Goal: Information Seeking & Learning: Understand process/instructions

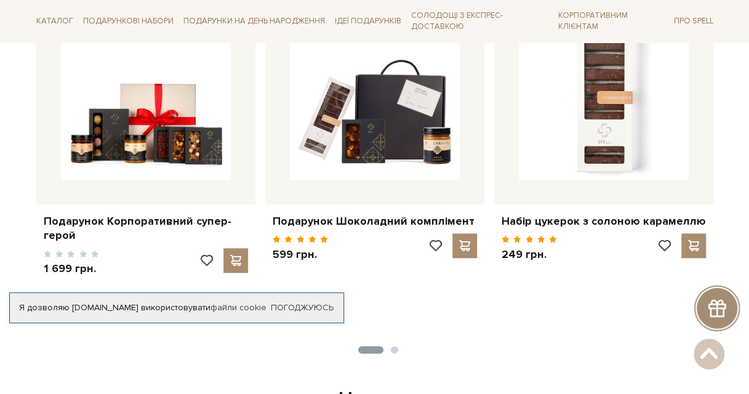
scroll to position [554, 0]
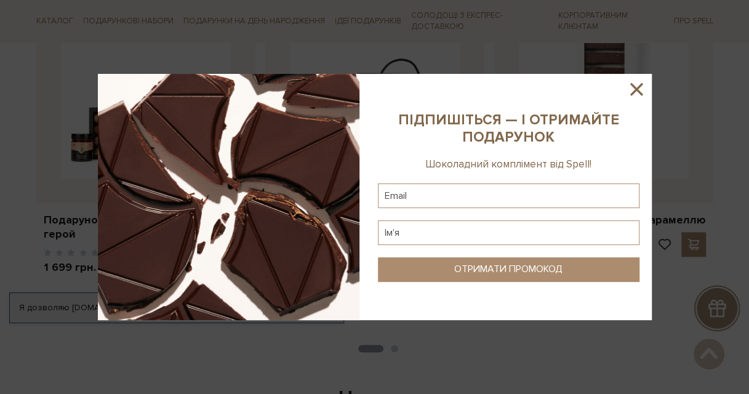
click at [639, 93] on icon at bounding box center [636, 89] width 12 height 12
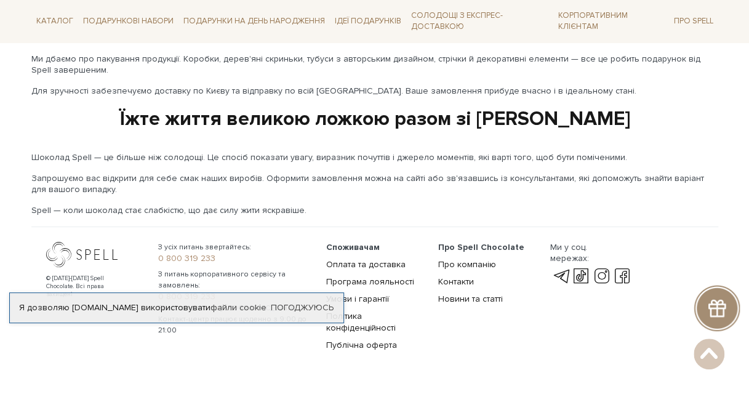
scroll to position [2109, 0]
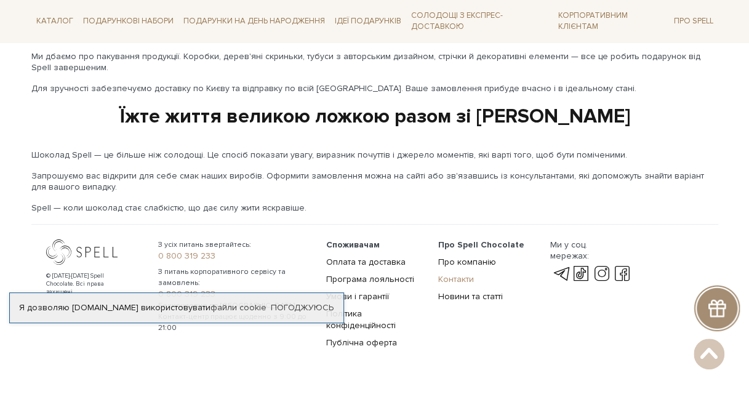
click at [463, 274] on link "Контакти" at bounding box center [456, 279] width 36 height 10
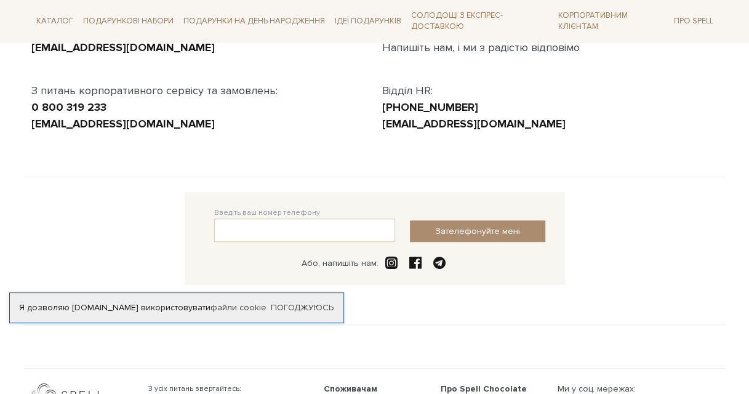
scroll to position [369, 0]
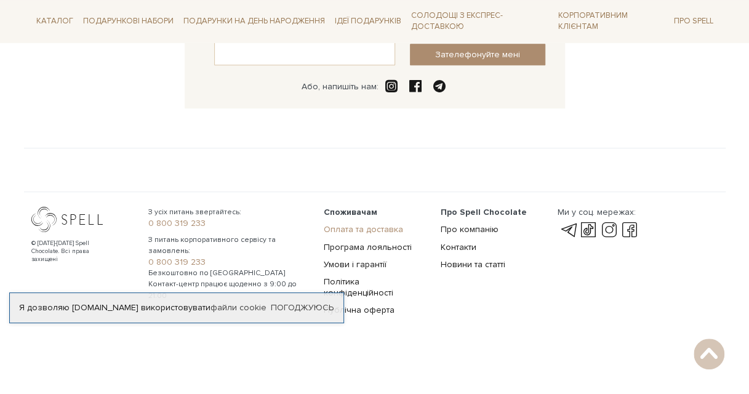
click at [388, 231] on link "Оплата та доставка" at bounding box center [363, 229] width 79 height 10
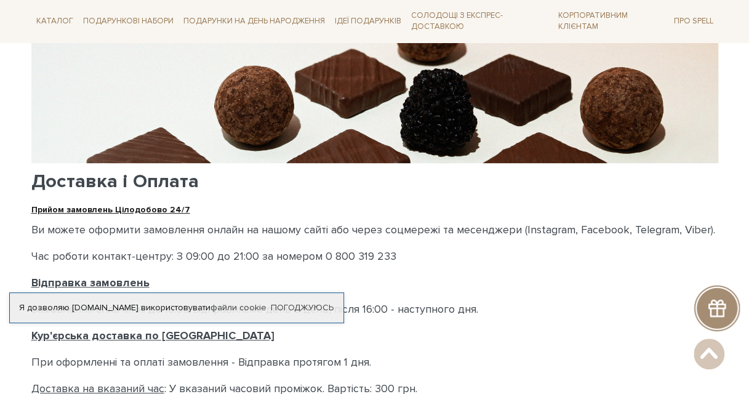
scroll to position [308, 0]
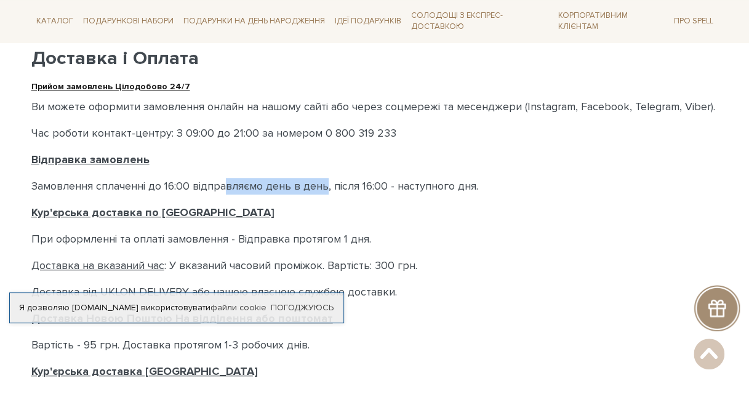
drag, startPoint x: 226, startPoint y: 187, endPoint x: 328, endPoint y: 183, distance: 101.6
click at [328, 183] on p "Замовлення сплаченні до 16:00 відправляємо день в день, після 16:00 - наступног…" at bounding box center [374, 186] width 687 height 17
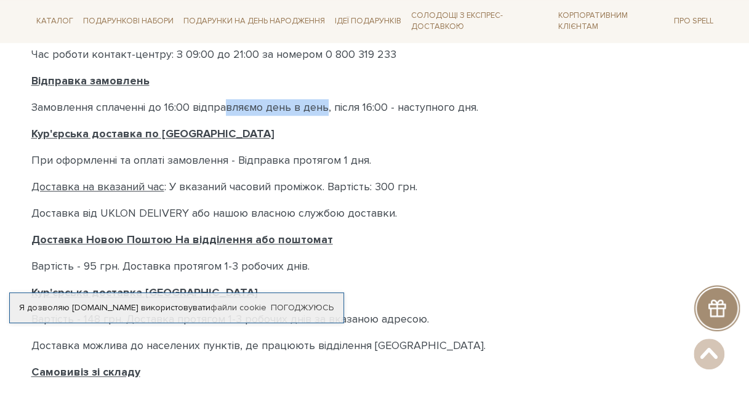
scroll to position [431, 0]
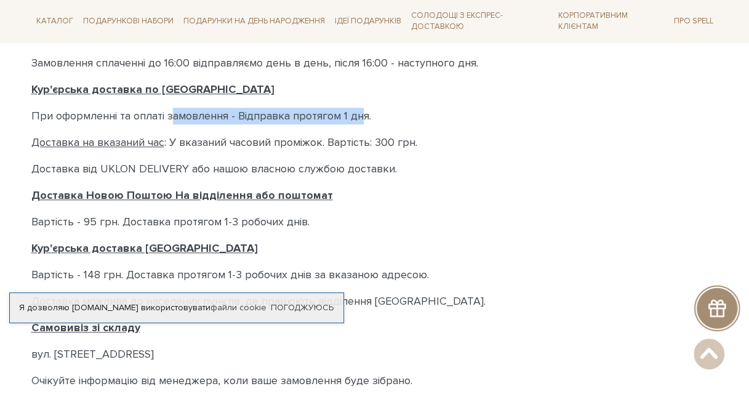
drag, startPoint x: 173, startPoint y: 115, endPoint x: 359, endPoint y: 119, distance: 185.8
click at [359, 119] on p "При оформленні та оплаті замовлення - Відправка протягом 1 дня." at bounding box center [374, 116] width 687 height 17
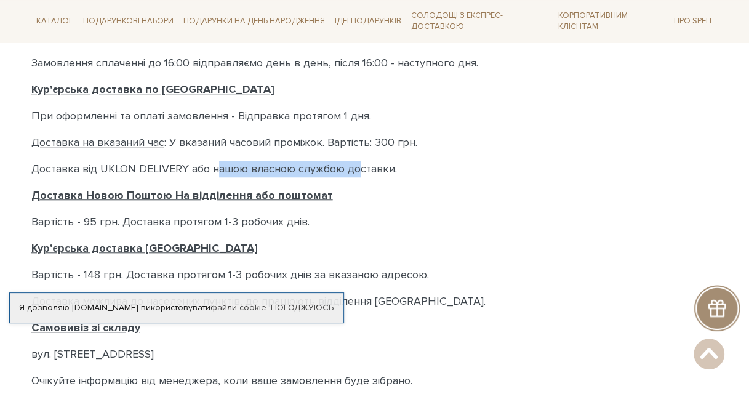
drag, startPoint x: 218, startPoint y: 167, endPoint x: 361, endPoint y: 167, distance: 142.7
click at [361, 167] on p "Доставка від UKLON DELIVERY або нашою власною службою доставки." at bounding box center [374, 169] width 687 height 17
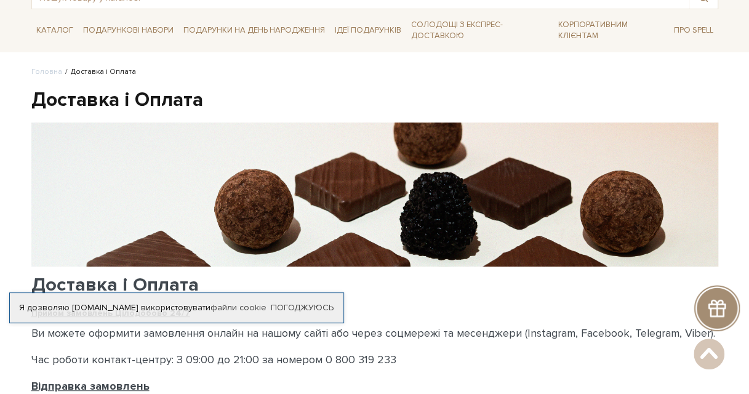
scroll to position [0, 0]
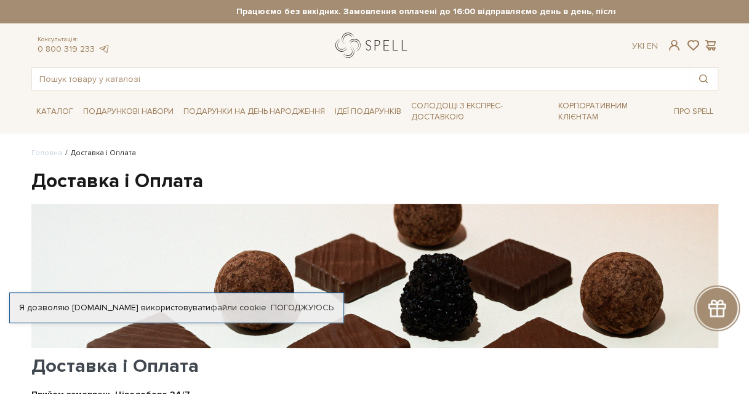
click at [389, 42] on link "logo" at bounding box center [373, 45] width 77 height 25
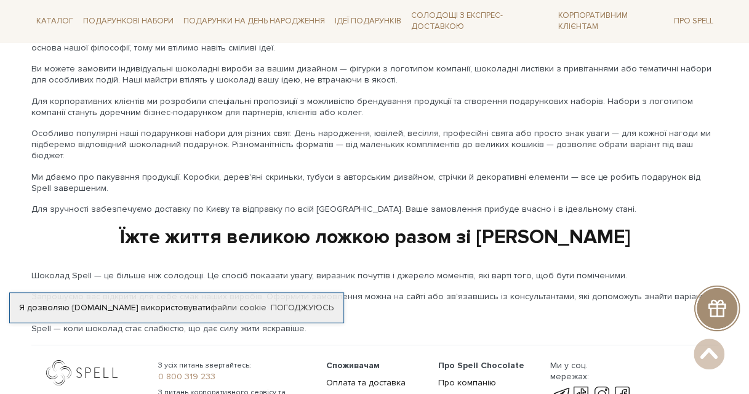
scroll to position [2109, 0]
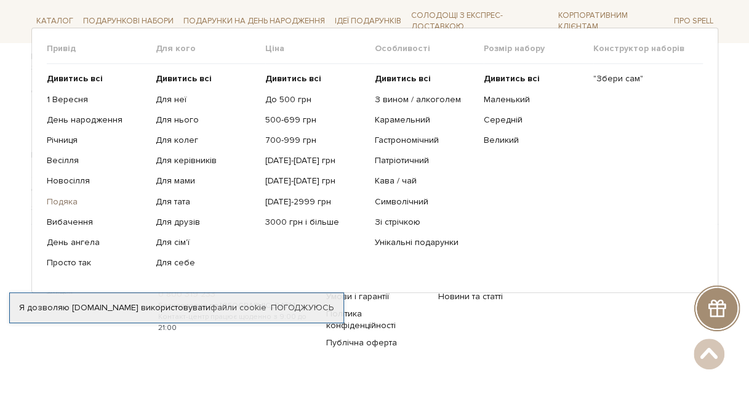
click at [66, 200] on link "Подяка" at bounding box center [97, 201] width 100 height 11
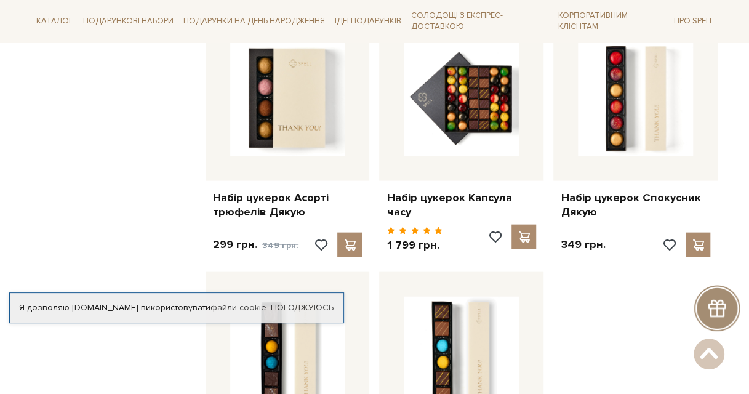
scroll to position [1169, 0]
